Goal: Task Accomplishment & Management: Manage account settings

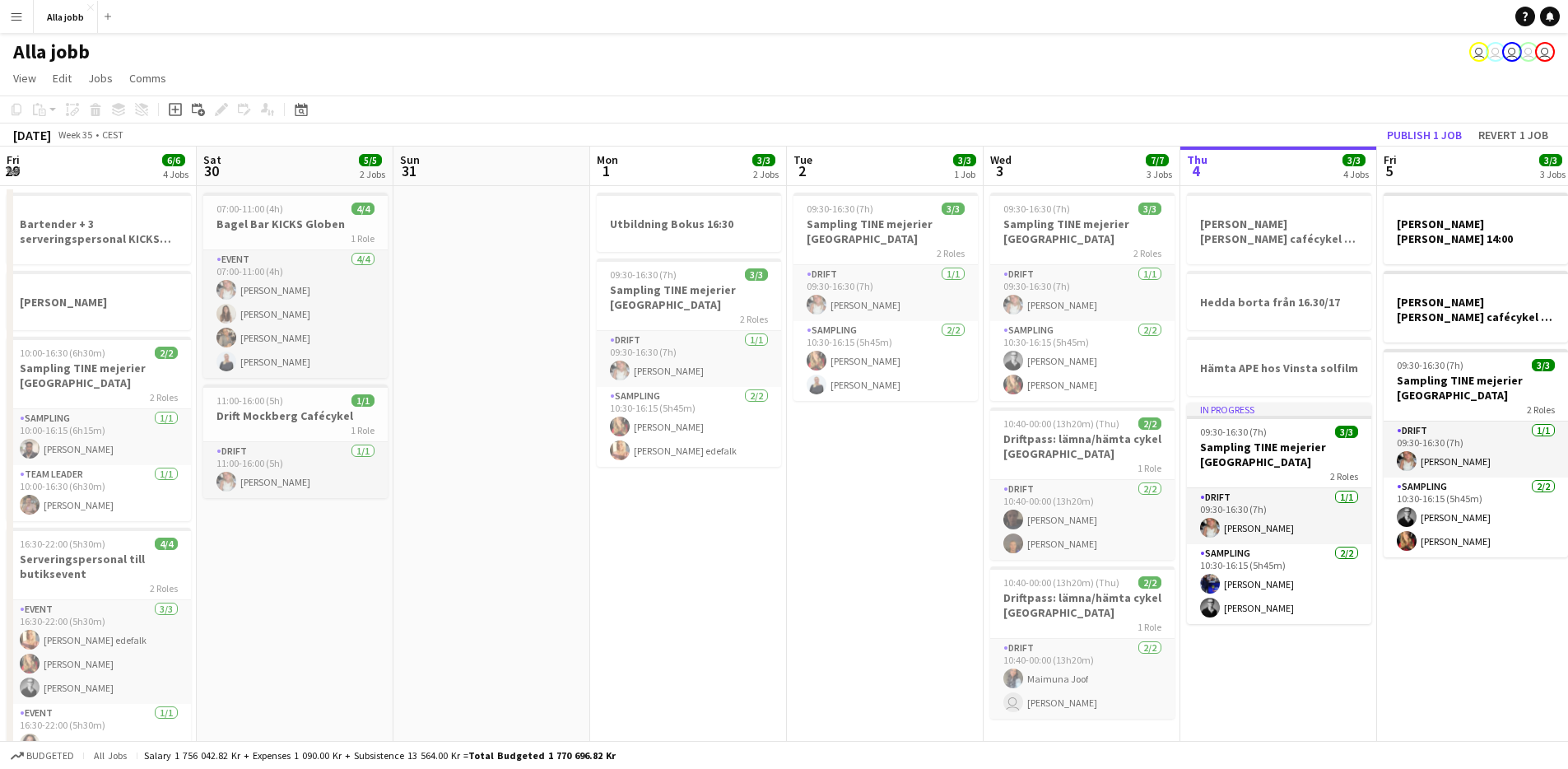
scroll to position [0, 367]
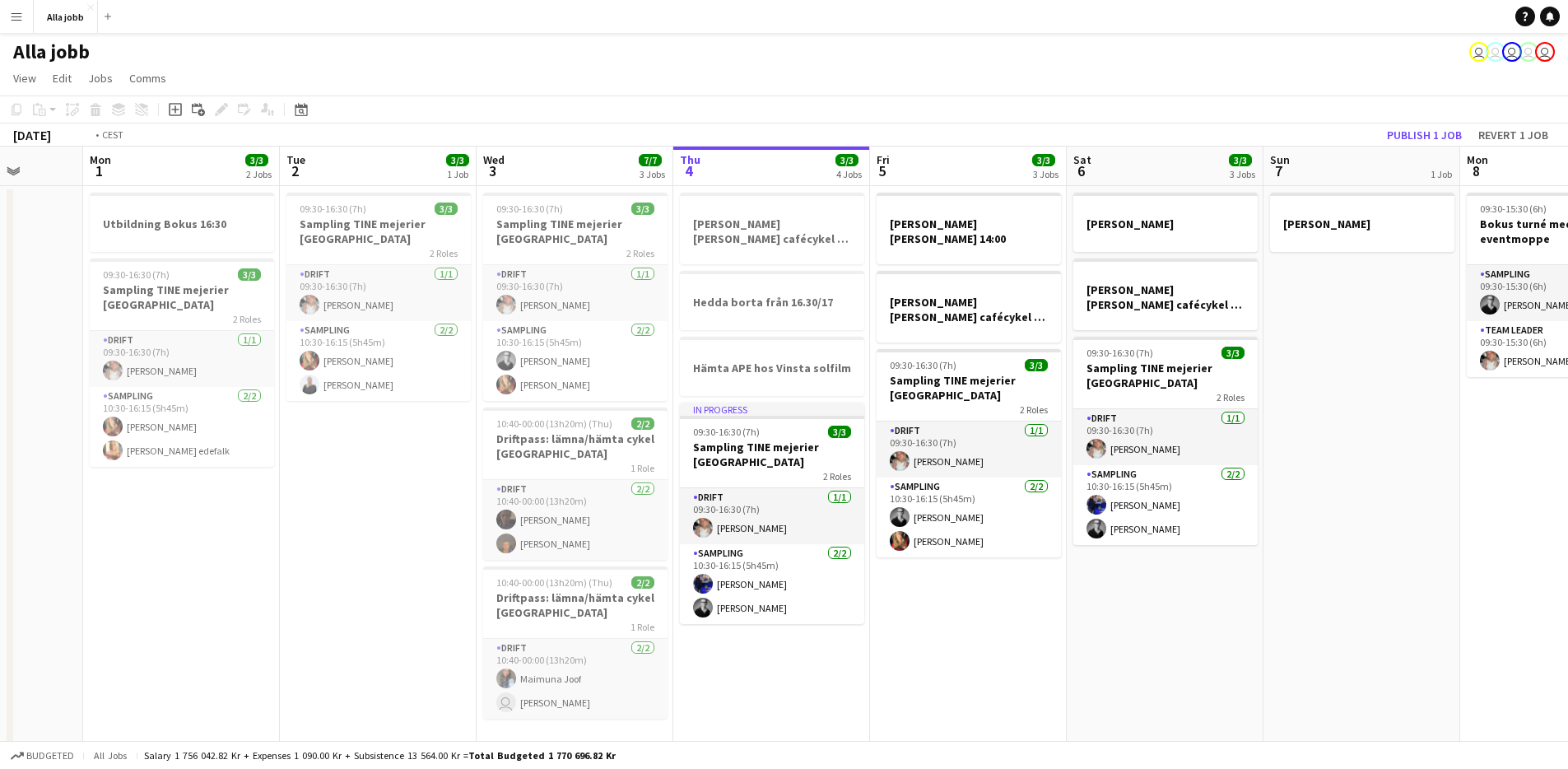
drag, startPoint x: 1213, startPoint y: 670, endPoint x: 612, endPoint y: 592, distance: 606.0
click at [612, 593] on app-calendar-viewport "Fri 29 6/6 4 Jobs Sat 30 5/5 2 Jobs Sun 31 Mon 1 3/3 2 Jobs Tue 2 3/3 1 Job Wed…" at bounding box center [784, 471] width 1568 height 650
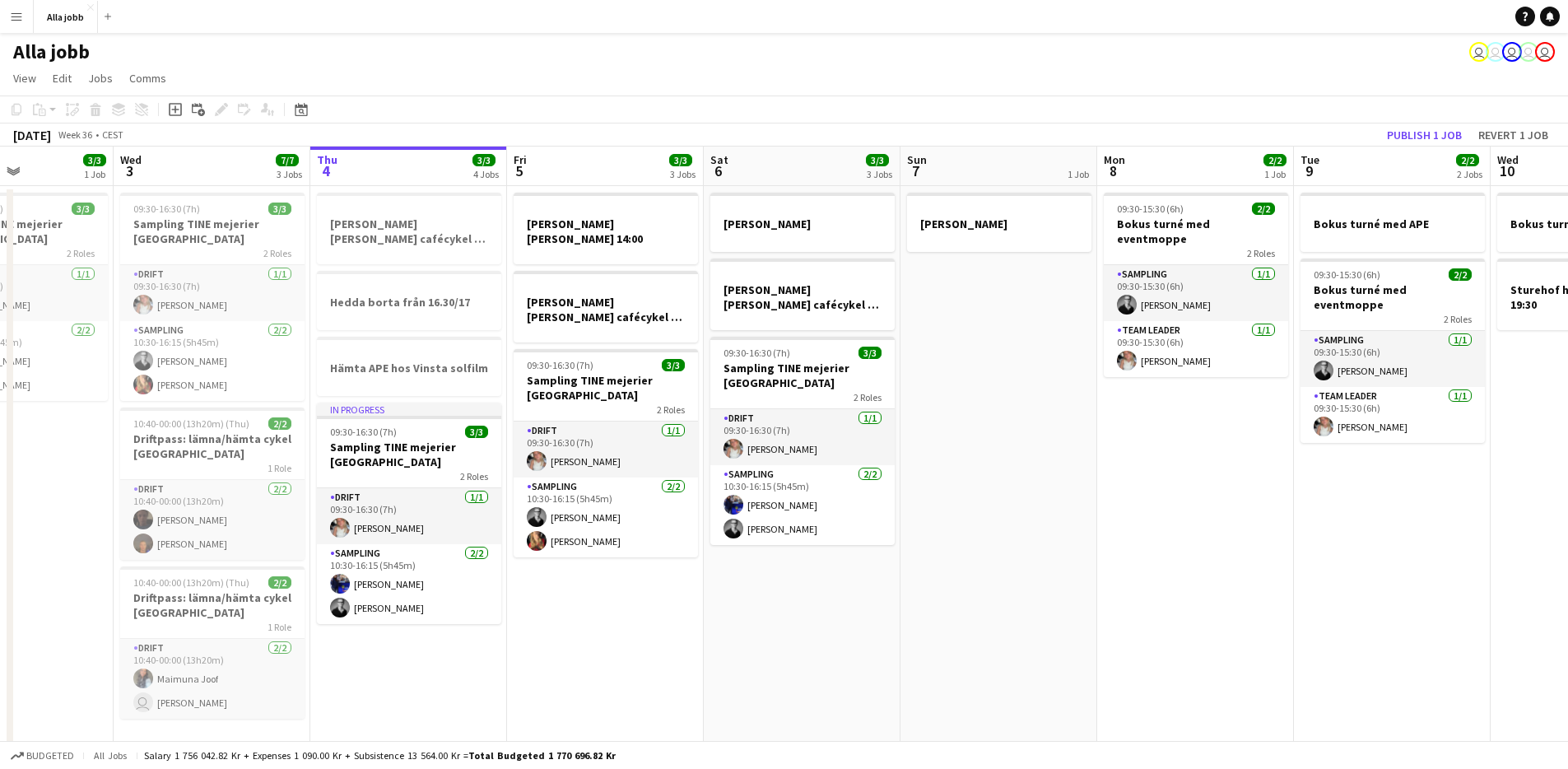
drag, startPoint x: 1031, startPoint y: 513, endPoint x: 779, endPoint y: 551, distance: 254.8
click at [779, 551] on app-calendar-viewport "Sun 31 Mon 1 3/3 2 Jobs Tue 2 3/3 1 Job Wed 3 7/7 3 Jobs Thu 4 3/3 4 Jobs Fri 5…" at bounding box center [784, 471] width 1568 height 650
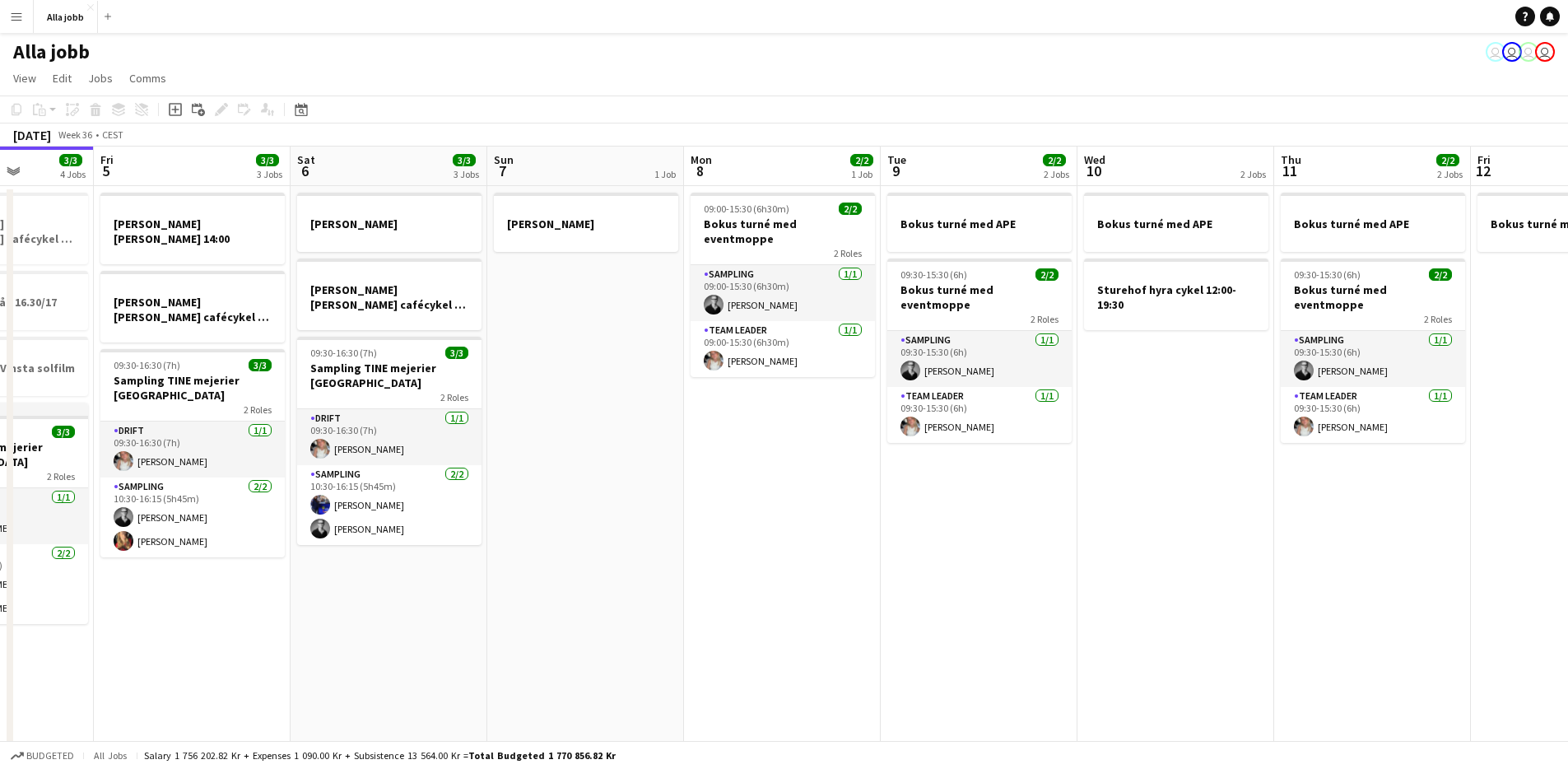
scroll to position [0, 496]
click at [762, 550] on app-date-cell "09:00-15:30 (6h30m) 2/2 Bokus turné med eventmoppe 2 Roles Sampling [DATE] 09:0…" at bounding box center [783, 491] width 197 height 610
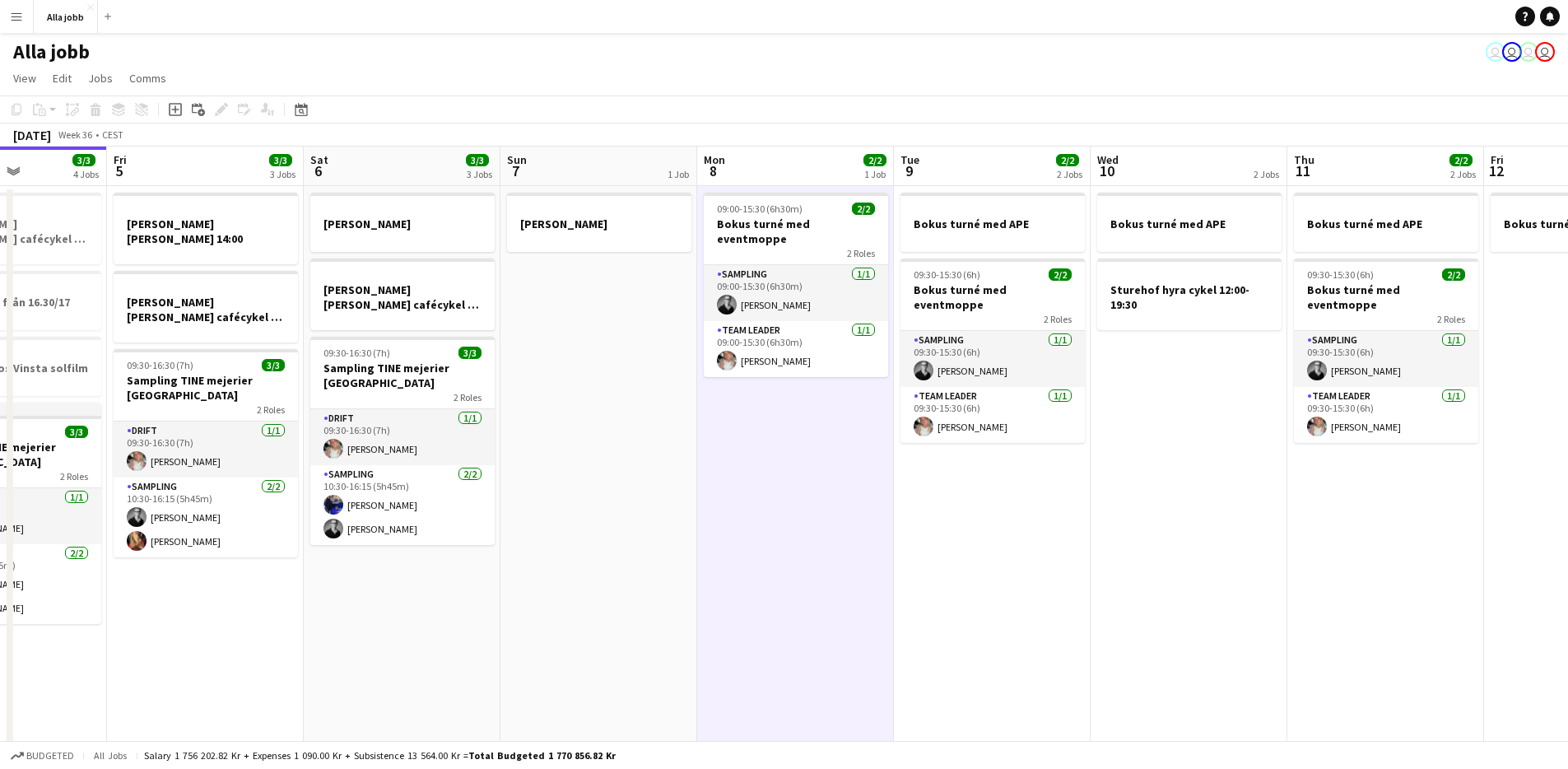
scroll to position [0, 477]
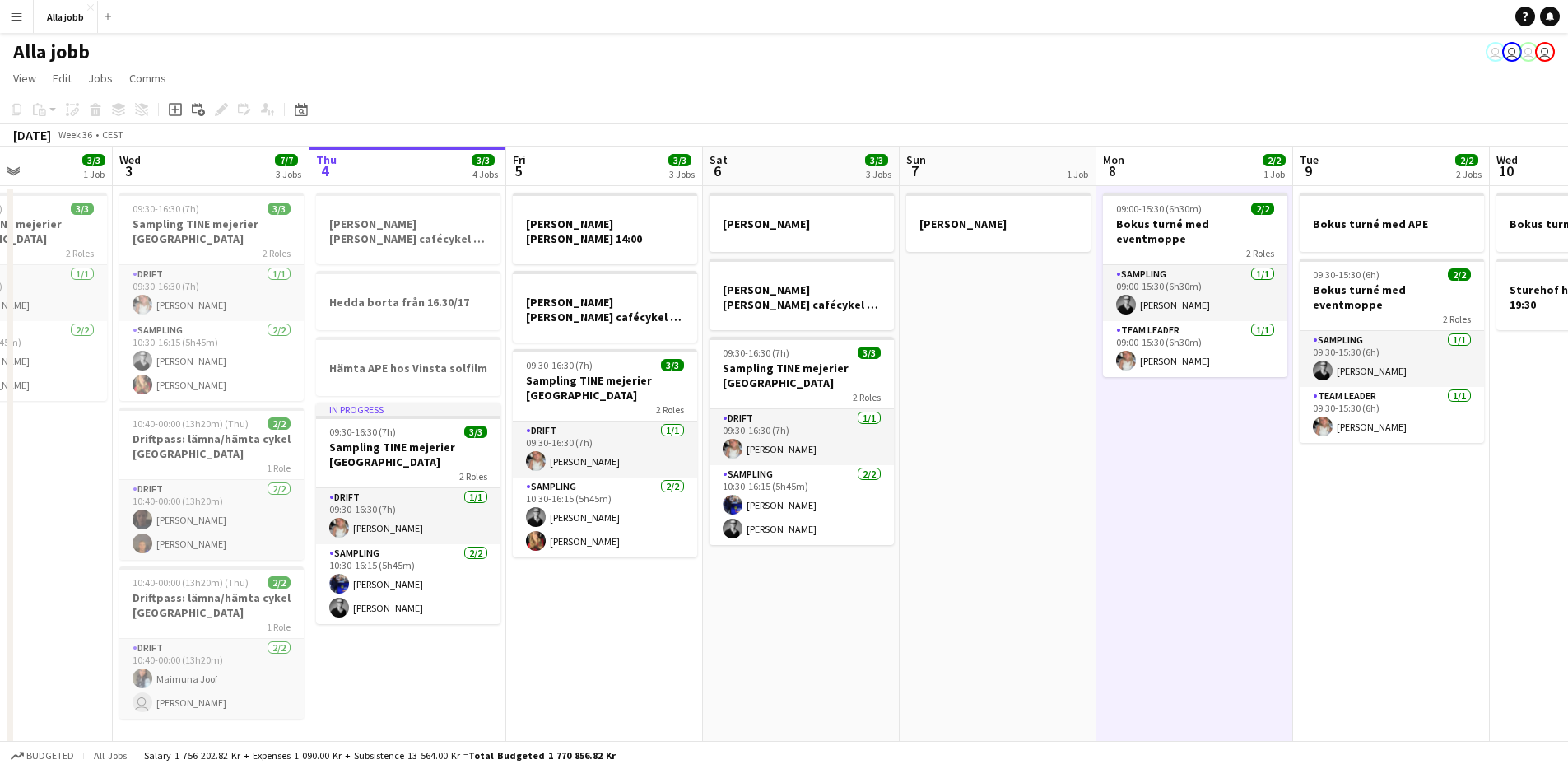
drag, startPoint x: 629, startPoint y: 436, endPoint x: 1041, endPoint y: 470, distance: 413.4
click at [1041, 470] on app-calendar-viewport "Sun 31 Mon 1 3/3 2 Jobs Tue 2 3/3 1 Job Wed 3 7/7 3 Jobs Thu 4 3/3 4 Jobs Fri 5…" at bounding box center [784, 471] width 1568 height 650
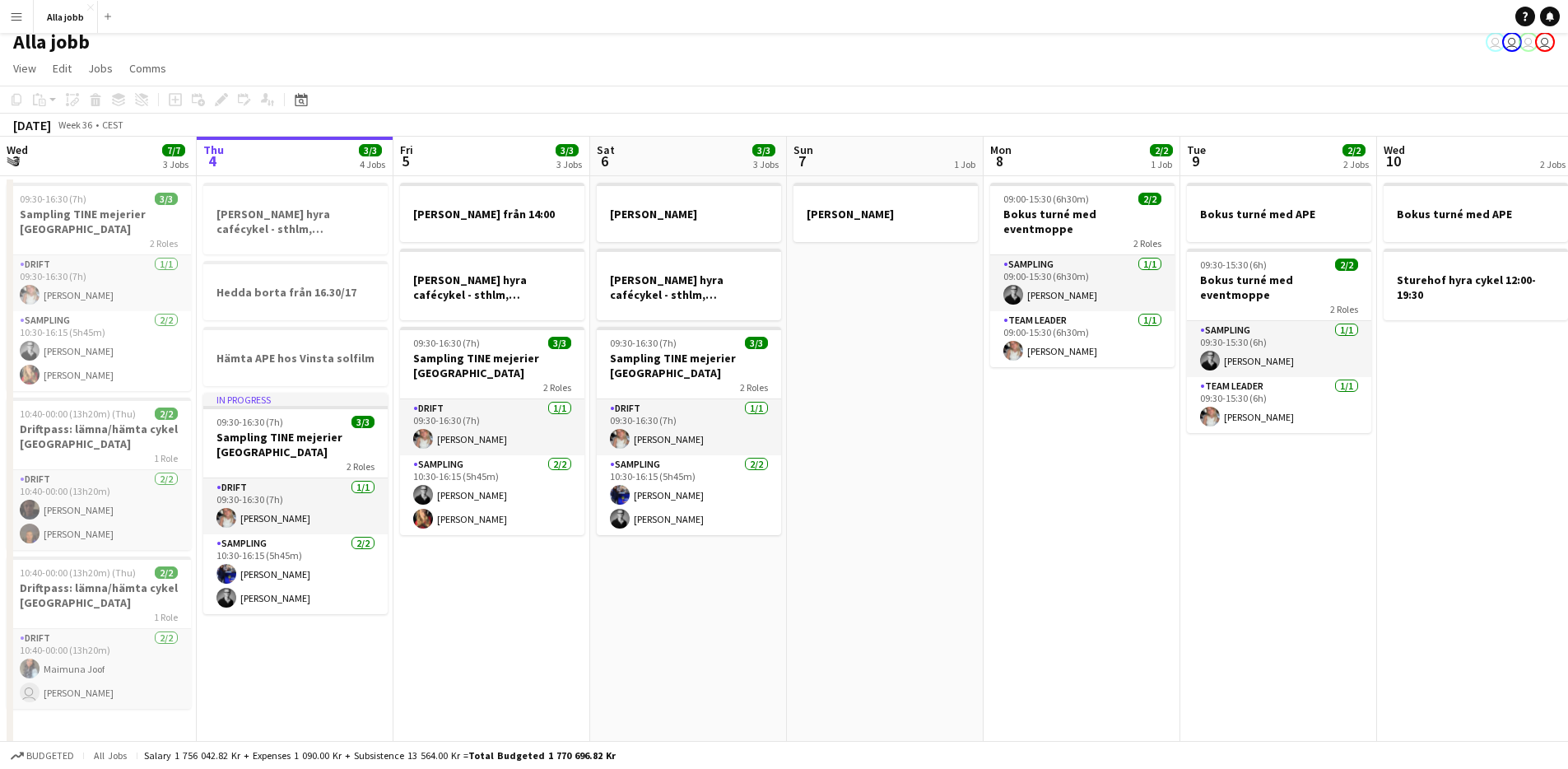
scroll to position [15, 0]
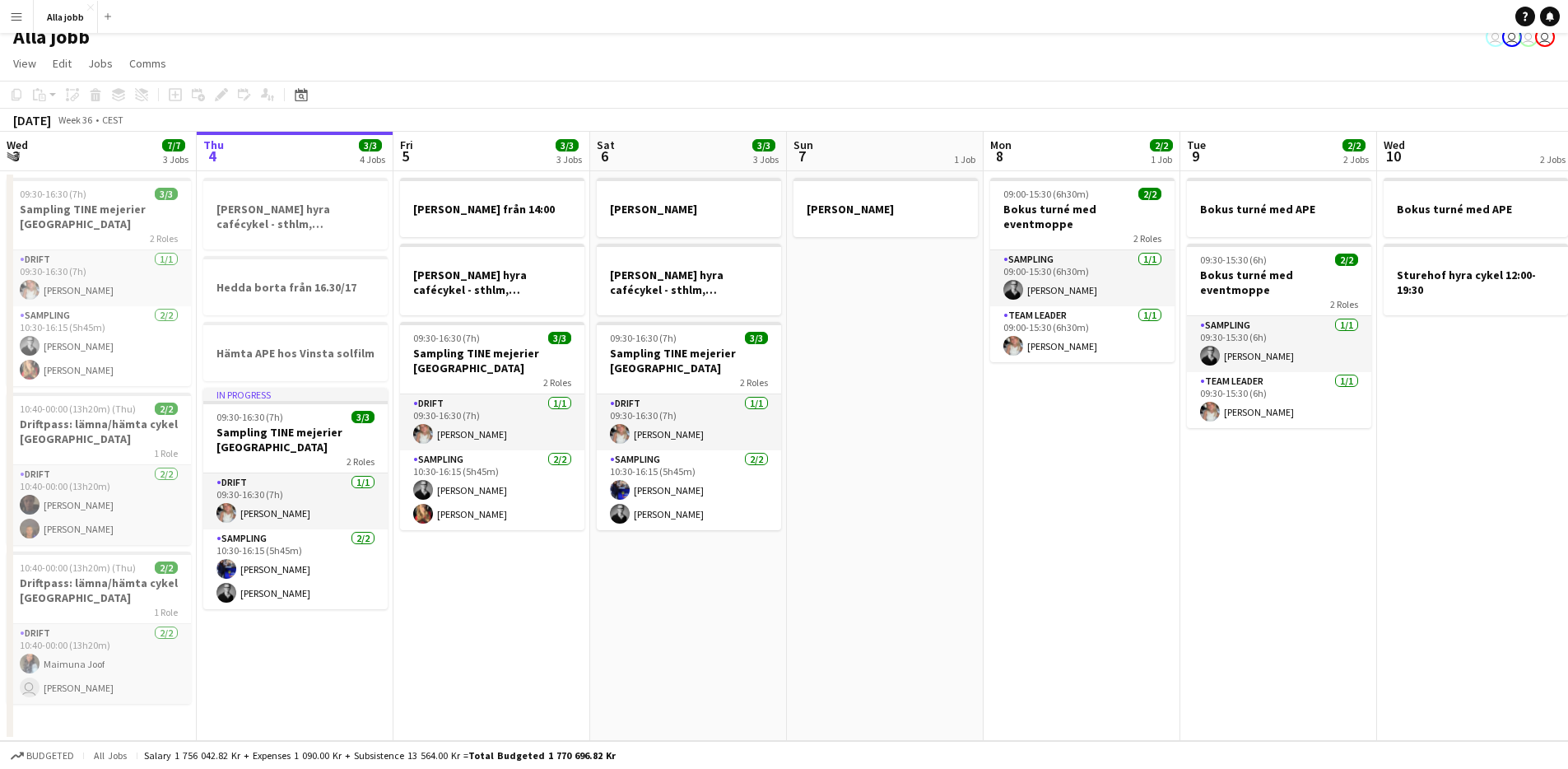
click at [413, 634] on app-date-cell "Emil borta från 14:00 HUGO BOSS hyra cafécykel - sthlm, oslo, cph 09:30-16:30 (…" at bounding box center [492, 456] width 197 height 570
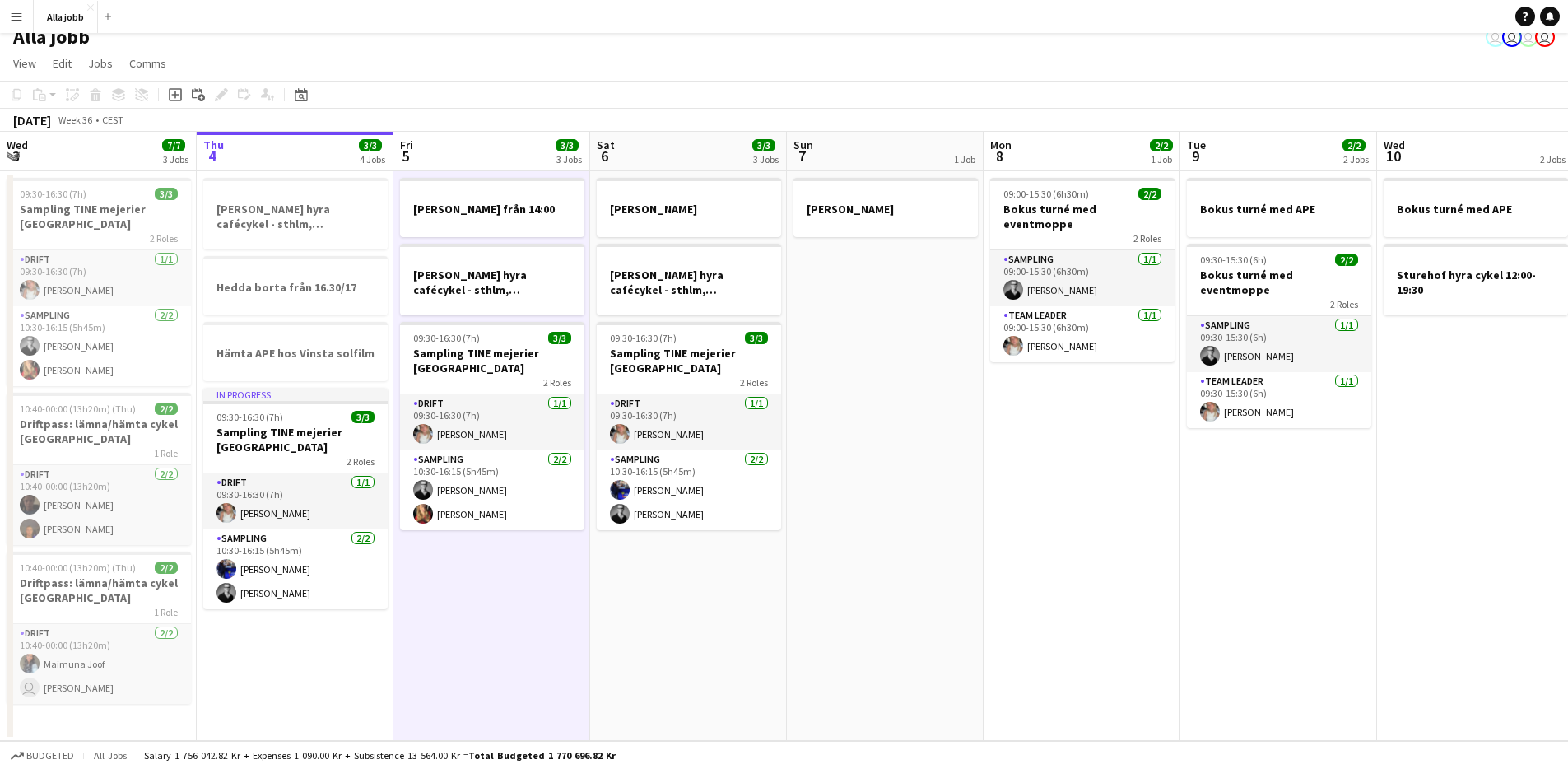
click at [350, 650] on app-date-cell "HUGO BOSS hyra cafécykel - sthlm, oslo, cph Hedda borta från 16.30/17 Hämta APE…" at bounding box center [295, 456] width 197 height 570
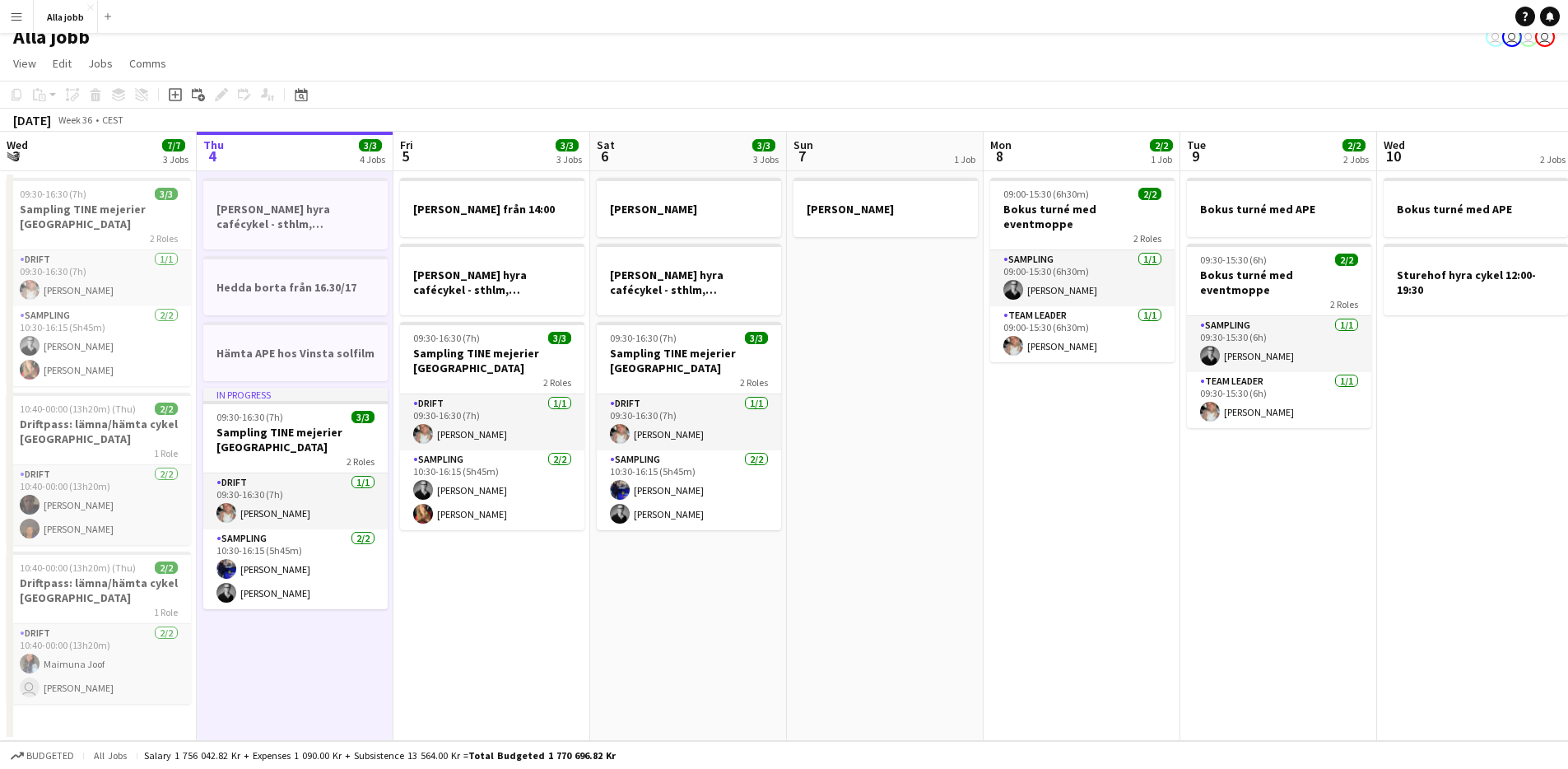
click at [493, 605] on app-date-cell "Emil borta från 14:00 HUGO BOSS hyra cafécykel - sthlm, oslo, cph 09:30-16:30 (…" at bounding box center [492, 456] width 197 height 570
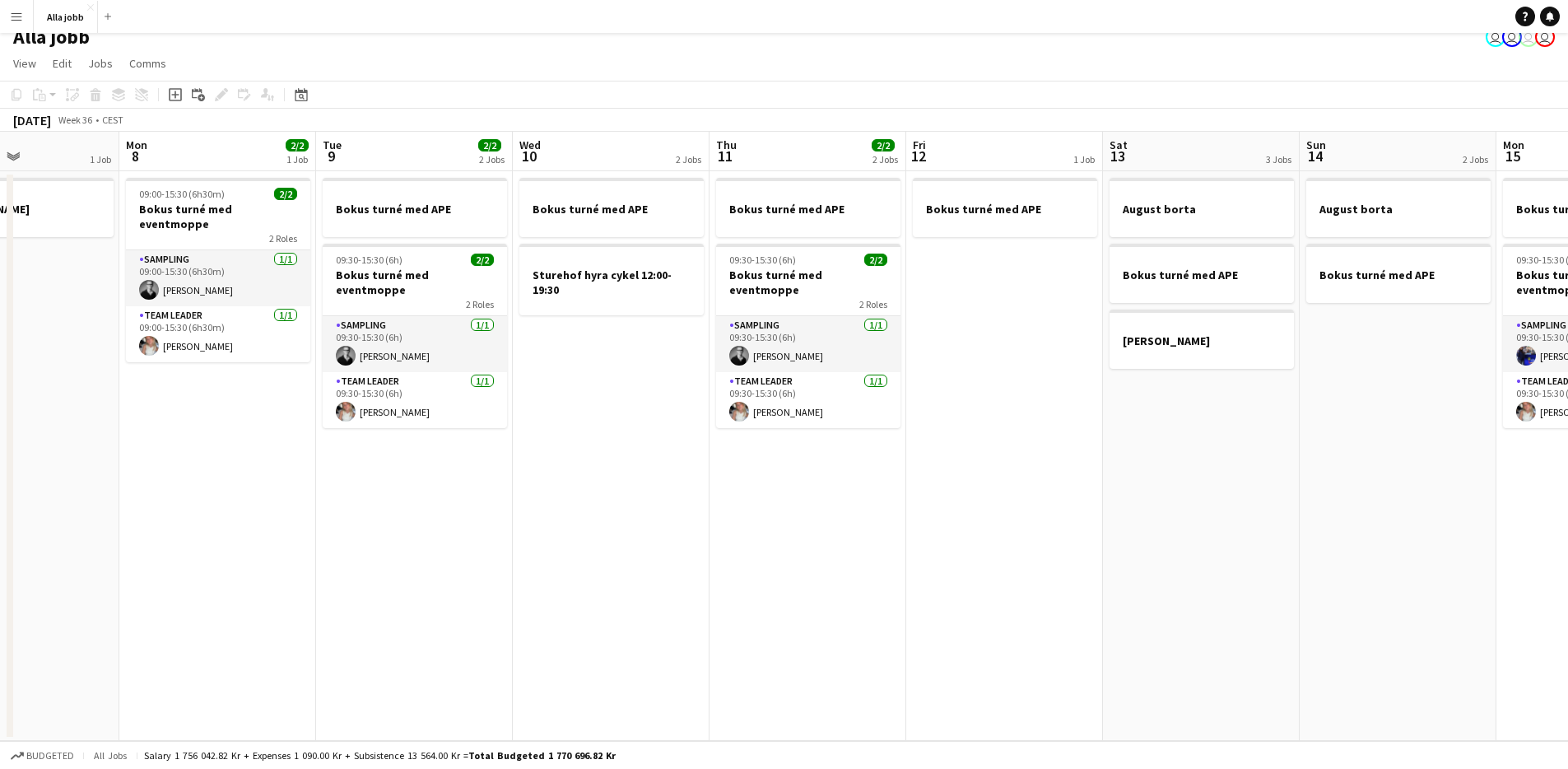
drag, startPoint x: 1312, startPoint y: 576, endPoint x: 451, endPoint y: 560, distance: 861.1
click at [451, 560] on app-calendar-viewport "Thu 4 3/3 4 Jobs Fri 5 3/3 3 Jobs Sat 6 3/3 3 Jobs Sun 7 1 Job Mon 8 2/2 1 Job …" at bounding box center [784, 436] width 1568 height 610
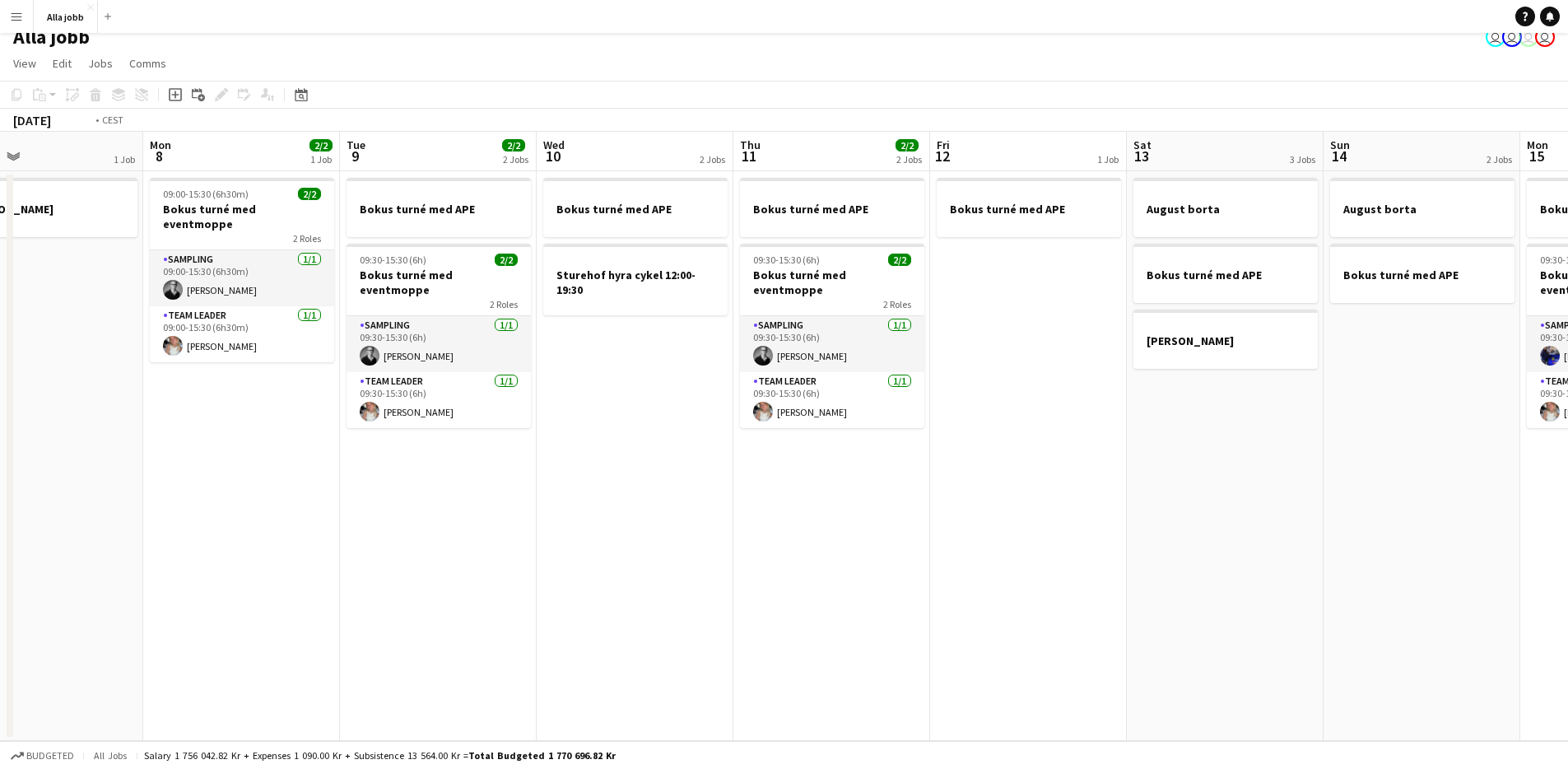
click at [522, 613] on app-calendar-viewport "Thu 4 3/3 4 Jobs Fri 5 3/3 3 Jobs Sat 6 3/3 3 Jobs Sun 7 1 Job Mon 8 2/2 1 Job …" at bounding box center [784, 436] width 1568 height 610
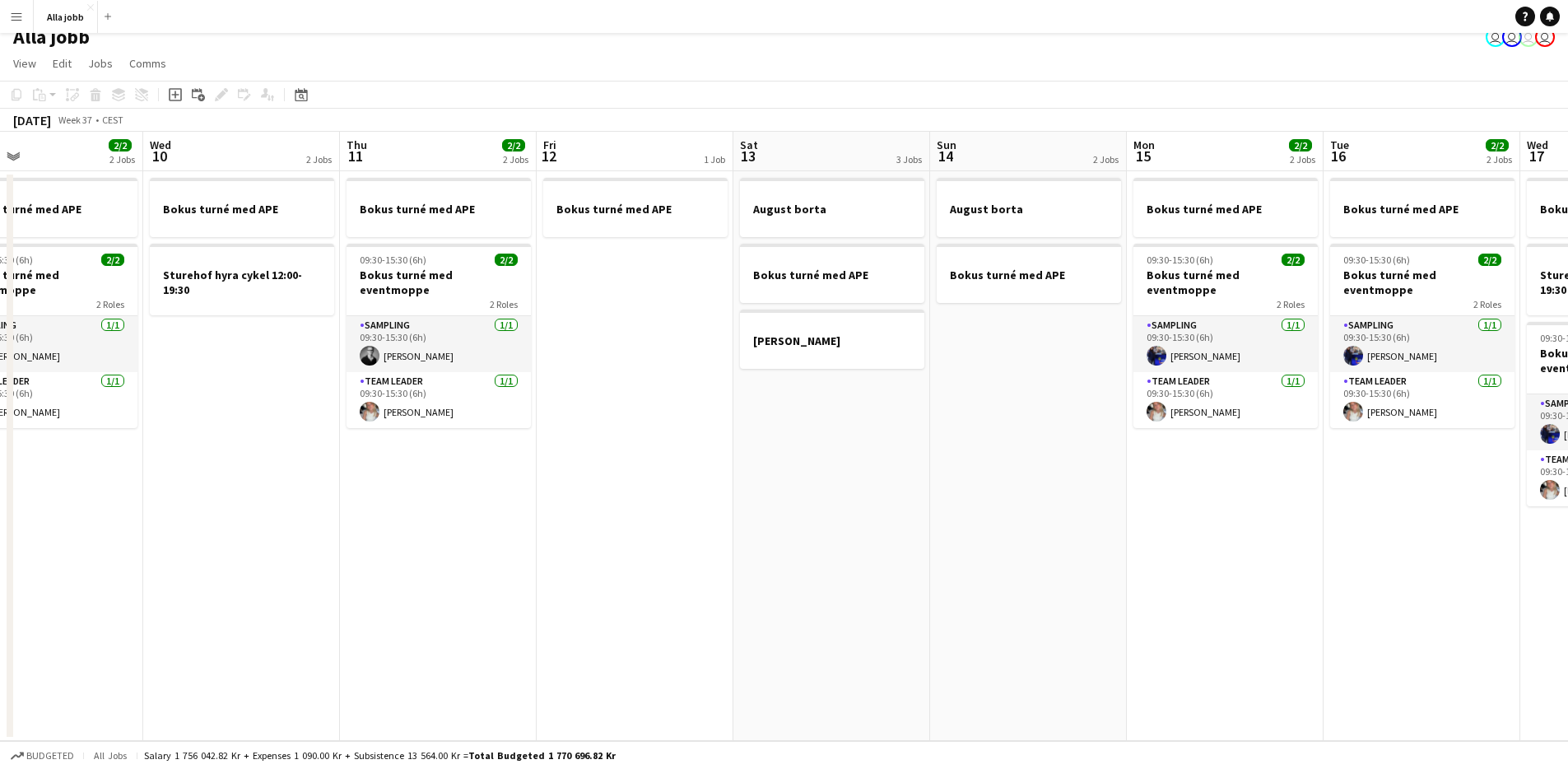
scroll to position [0, 684]
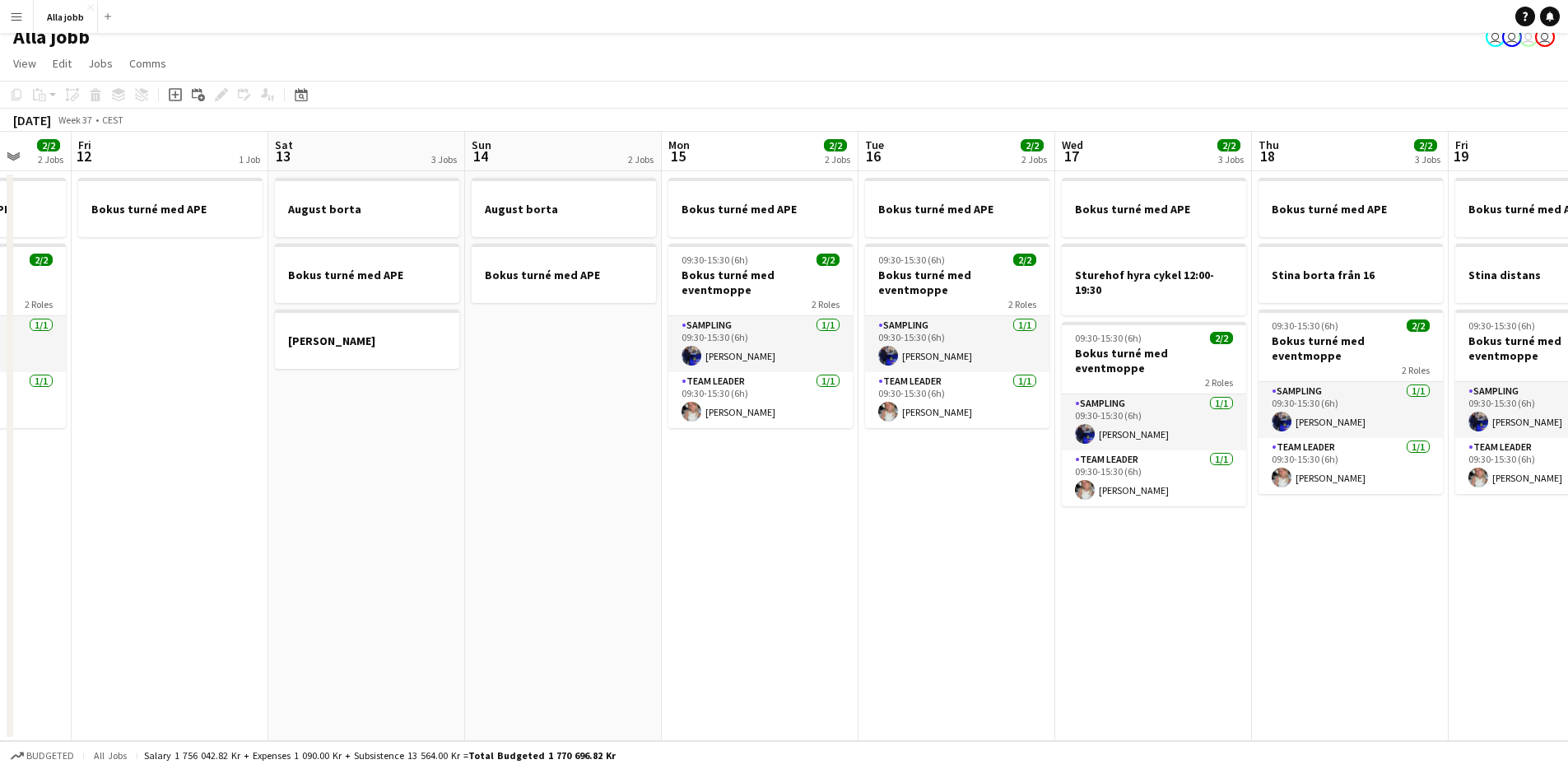
drag, startPoint x: 709, startPoint y: 598, endPoint x: 285, endPoint y: 622, distance: 424.7
click at [285, 622] on app-calendar-viewport "Mon 8 2/2 1 Job Tue 9 2/2 2 Jobs Wed 10 2 Jobs Thu 11 2/2 2 Jobs Fri 12 1 Job S…" at bounding box center [784, 436] width 1568 height 610
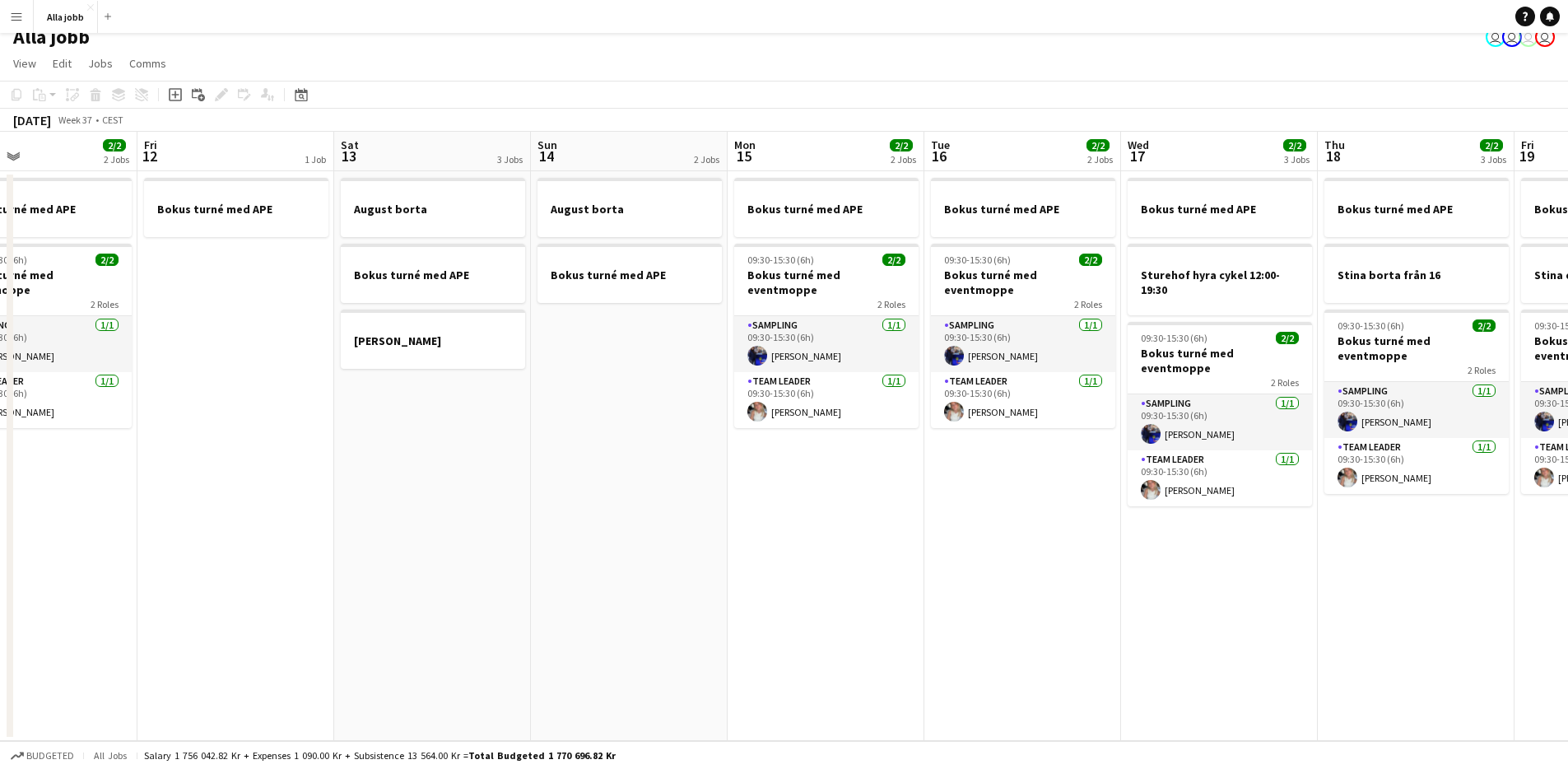
drag, startPoint x: 468, startPoint y: 596, endPoint x: 221, endPoint y: 576, distance: 247.8
click at [142, 598] on app-calendar-viewport "Mon 8 2/2 1 Job Tue 9 2/2 2 Jobs Wed 10 2 Jobs Thu 11 2/2 2 Jobs Fri 12 1 Job S…" at bounding box center [784, 436] width 1568 height 610
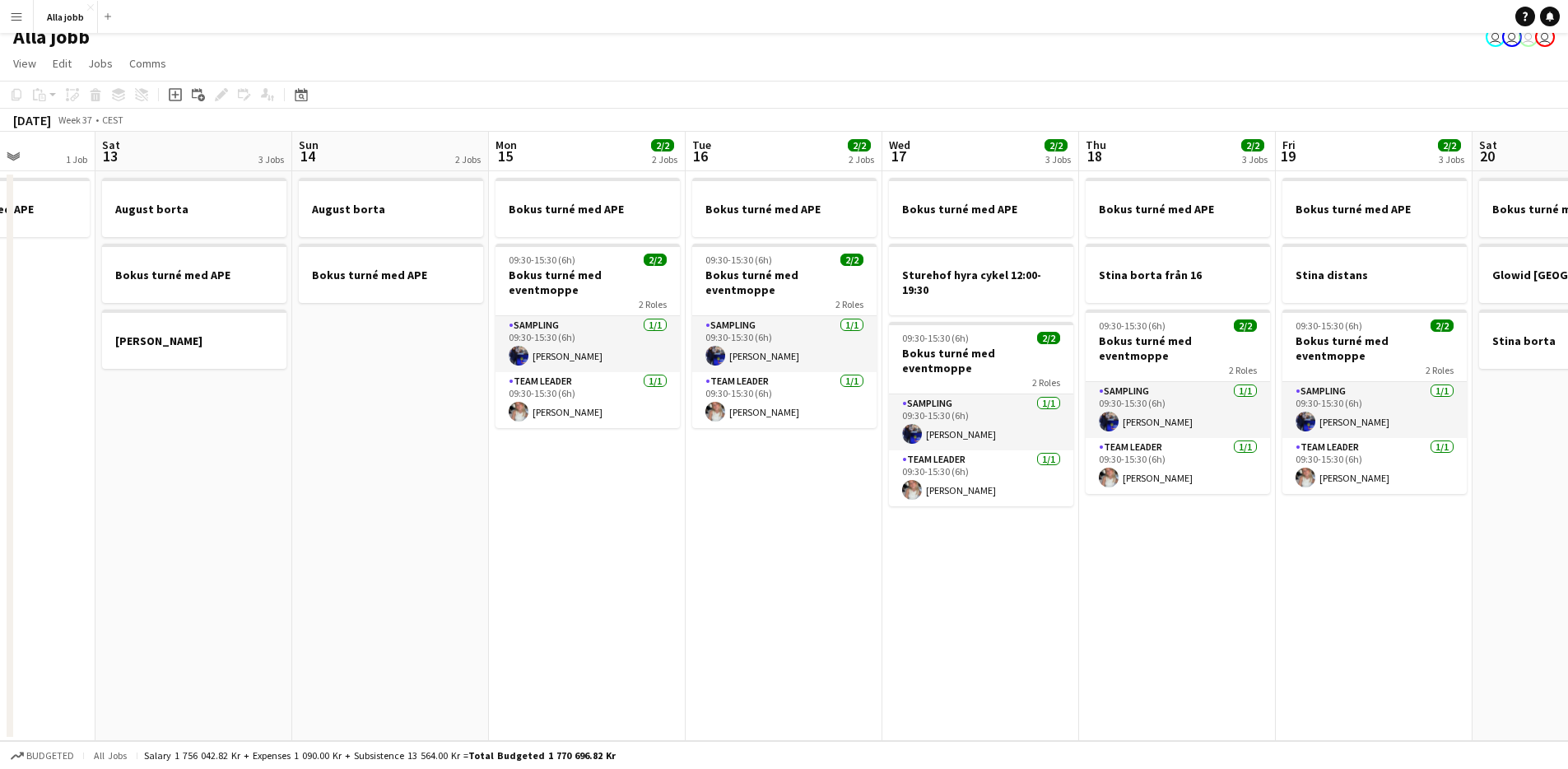
drag, startPoint x: 1114, startPoint y: 553, endPoint x: 1294, endPoint y: 551, distance: 180.0
click at [1314, 550] on app-calendar-viewport "Wed 10 2 Jobs Thu 11 2/2 2 Jobs Fri 12 1 Job Sat 13 3 Jobs Sun 14 2 Jobs Mon 15…" at bounding box center [784, 436] width 1568 height 610
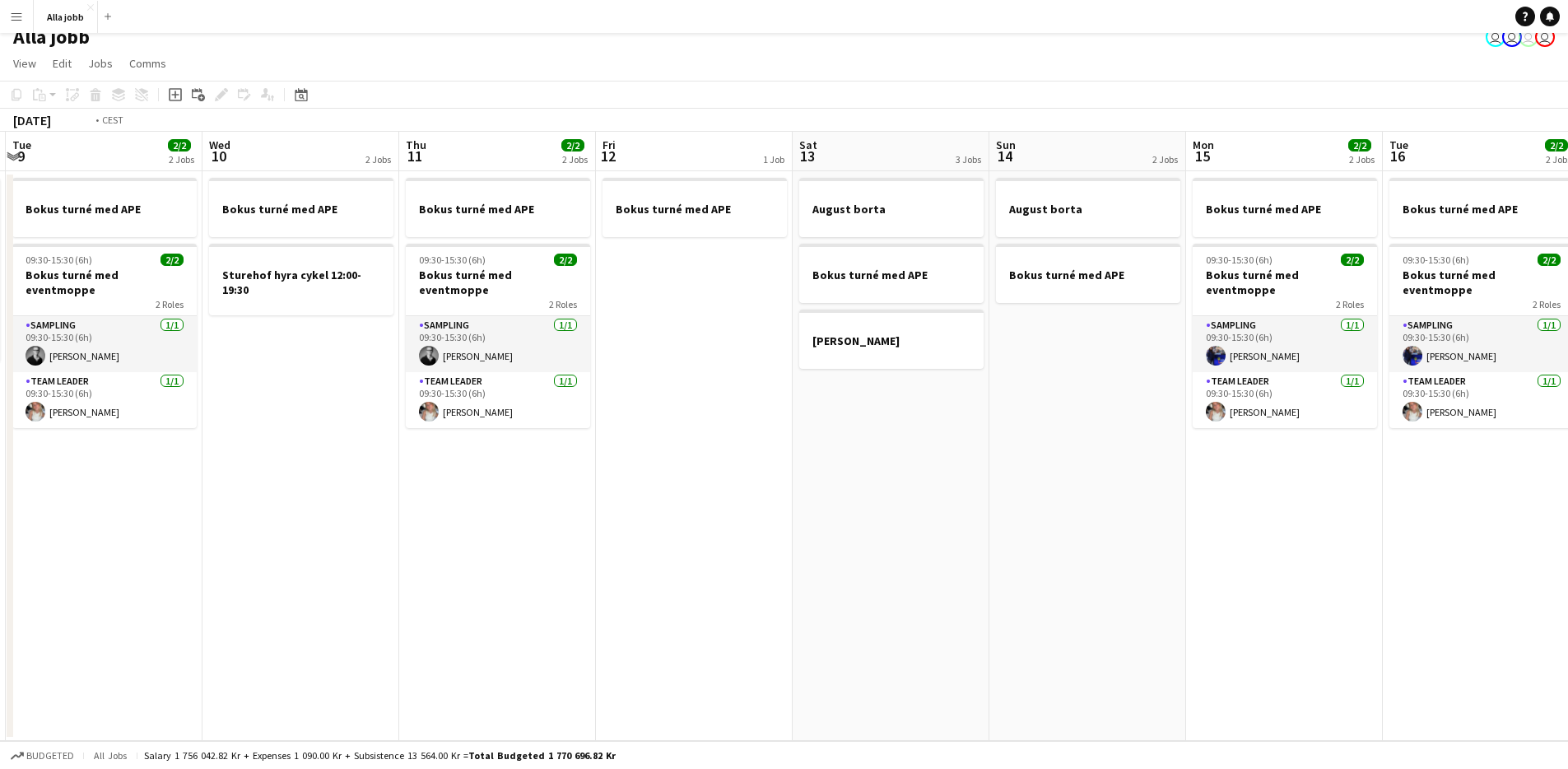
drag, startPoint x: 564, startPoint y: 462, endPoint x: 864, endPoint y: 482, distance: 300.7
click at [1186, 459] on app-calendar-viewport "Sun 7 1 Job Mon 8 2/2 1 Job Tue 9 2/2 2 Jobs Wed 10 2 Jobs Thu 11 2/2 2 Jobs Fr…" at bounding box center [784, 436] width 1568 height 610
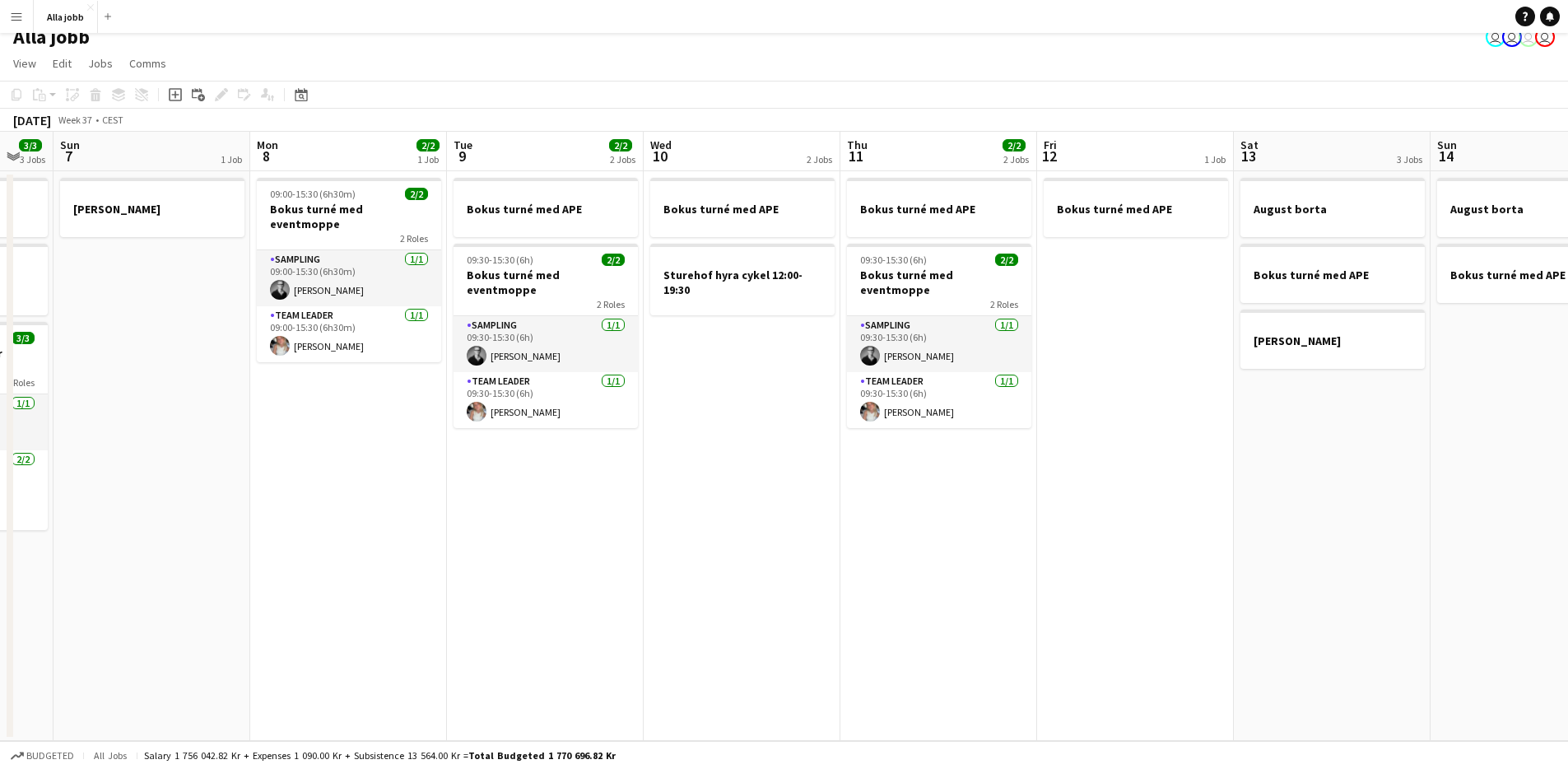
drag, startPoint x: 816, startPoint y: 462, endPoint x: 1298, endPoint y: 454, distance: 482.1
click at [1298, 454] on app-calendar-viewport "Thu 4 3/3 4 Jobs Fri 5 3/3 3 Jobs Sat 6 3/3 3 Jobs Sun 7 1 Job Mon 8 2/2 1 Job …" at bounding box center [784, 436] width 1568 height 610
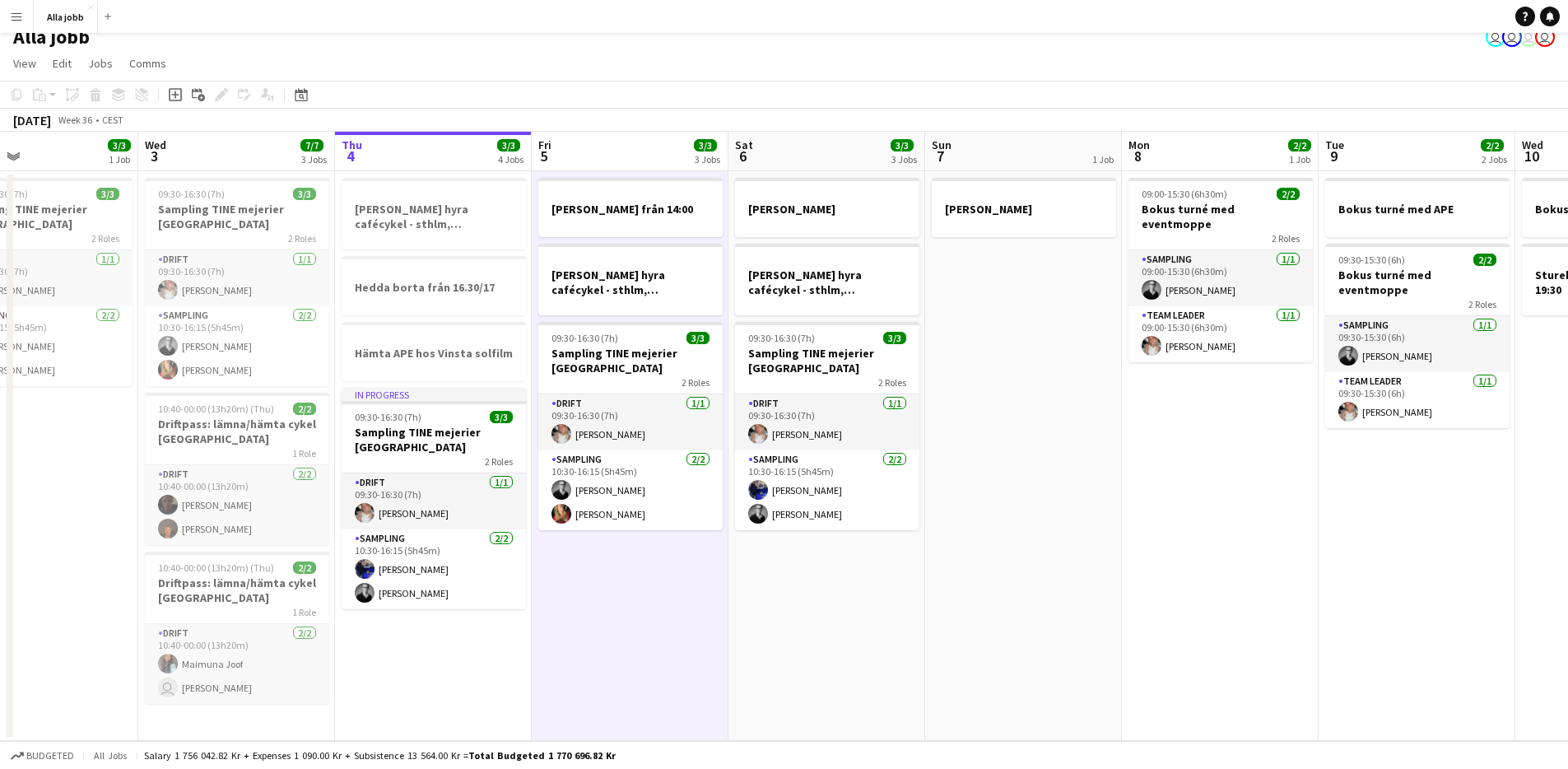
drag, startPoint x: 562, startPoint y: 436, endPoint x: 596, endPoint y: 430, distance: 34.5
click at [596, 430] on app-calendar-viewport "Sun 31 Mon 1 3/3 2 Jobs Tue 2 3/3 1 Job Wed 3 7/7 3 Jobs Thu 4 3/3 4 Jobs Fri 5…" at bounding box center [784, 436] width 1568 height 610
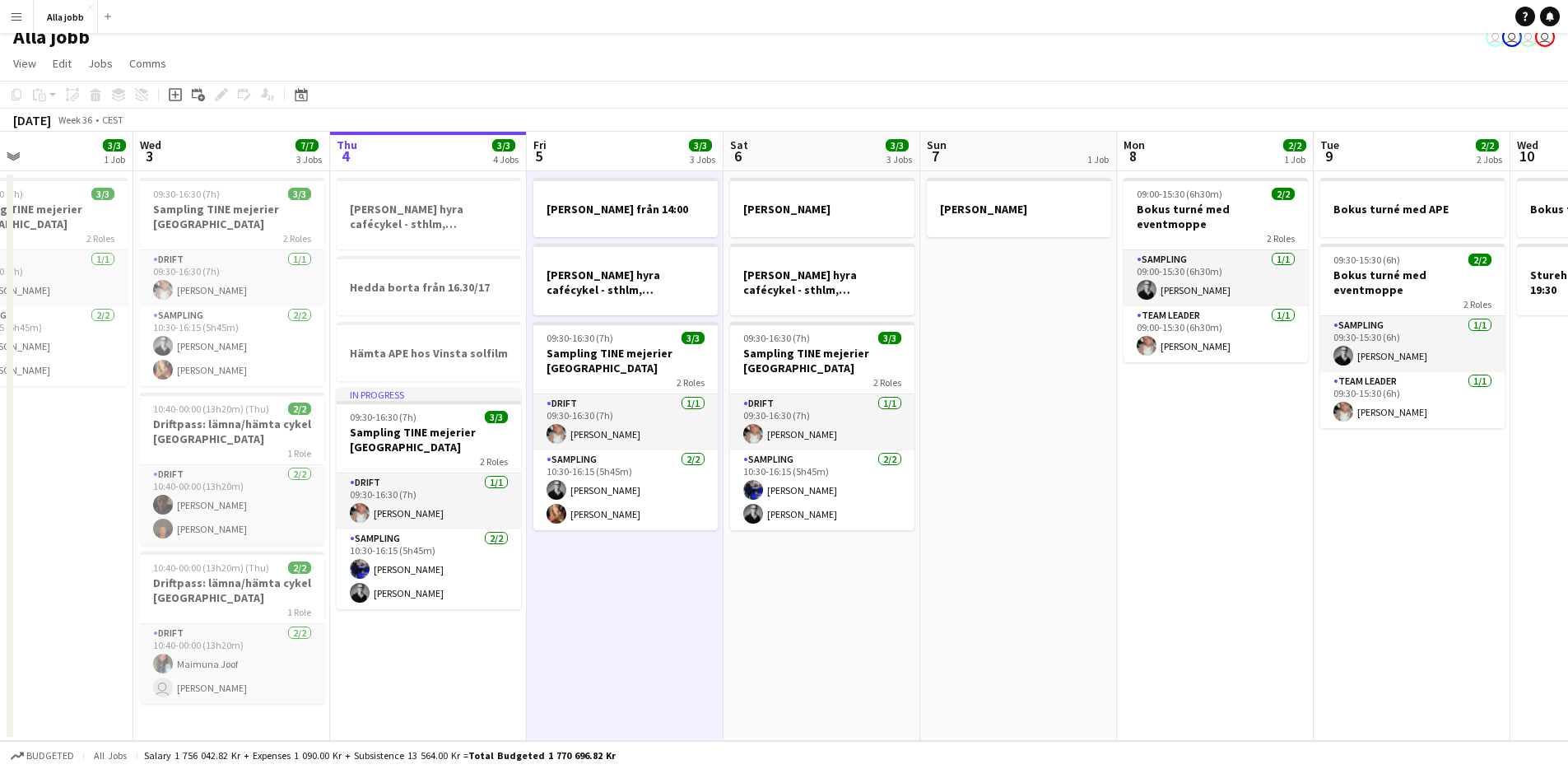
scroll to position [0, 457]
click at [804, 625] on app-date-cell "Emil borta HUGO BOSS hyra cafécykel - sthlm, oslo, cph 09:30-16:30 (7h) 3/3 Sam…" at bounding box center [822, 456] width 197 height 570
